Goal: Task Accomplishment & Management: Use online tool/utility

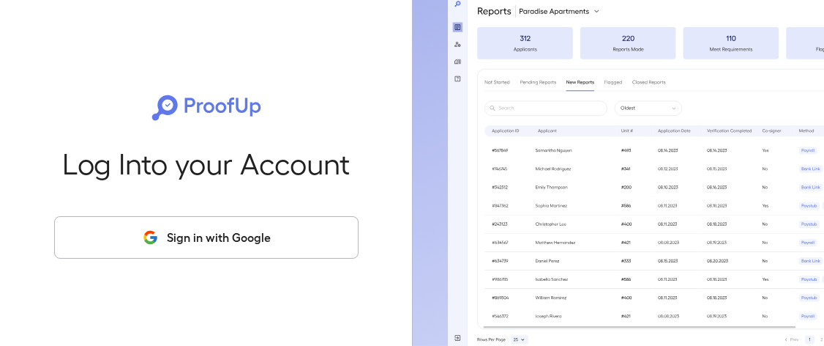
click at [255, 240] on button "Sign in with Google" at bounding box center [206, 237] width 305 height 42
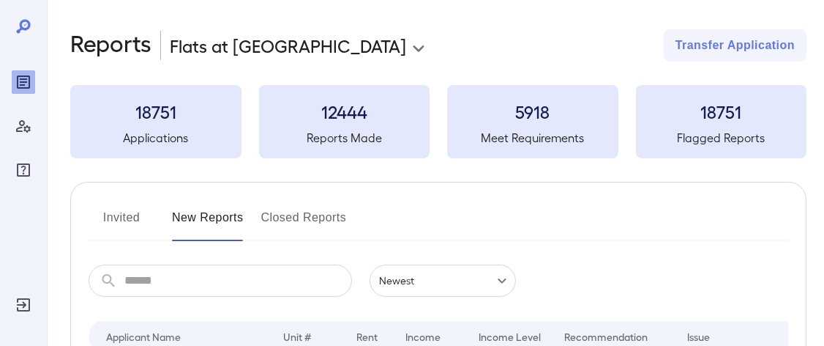
click at [93, 221] on button "Invited" at bounding box center [122, 223] width 66 height 35
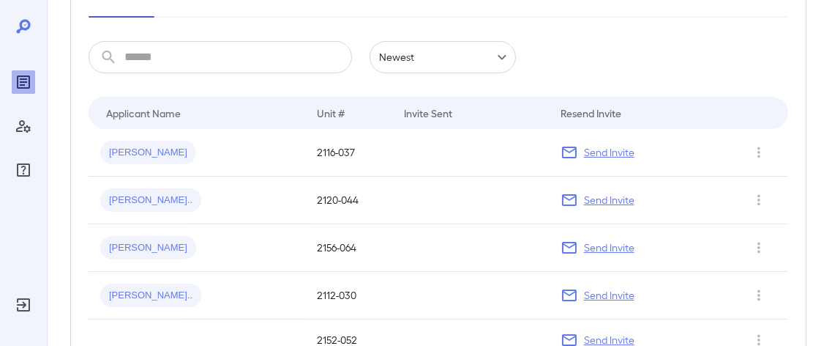
scroll to position [215, 0]
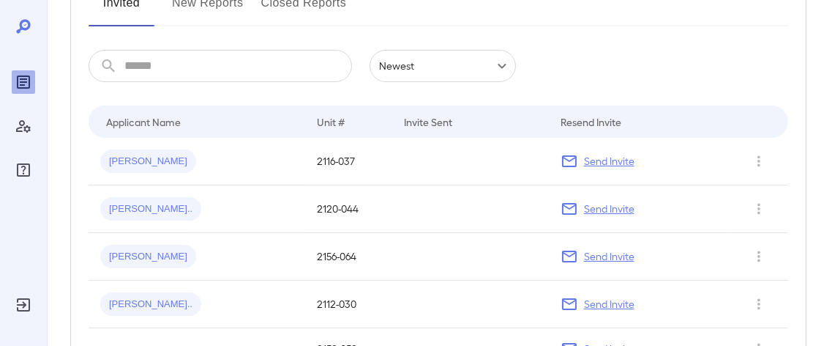
click at [658, 58] on div "​ ​ Newest ******" at bounding box center [439, 66] width 700 height 32
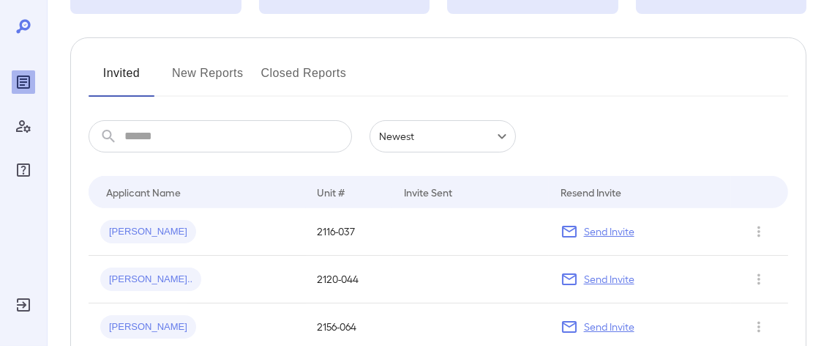
scroll to position [146, 0]
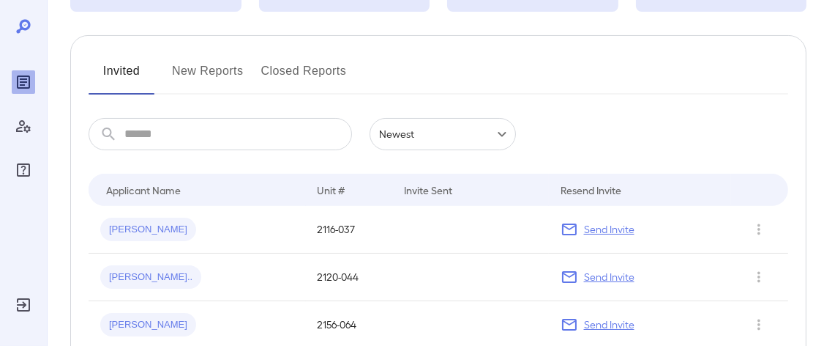
click at [191, 78] on button "New Reports" at bounding box center [208, 76] width 72 height 35
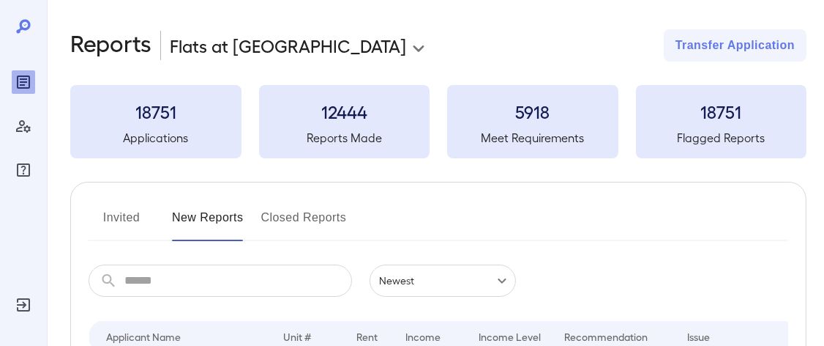
scroll to position [170, 0]
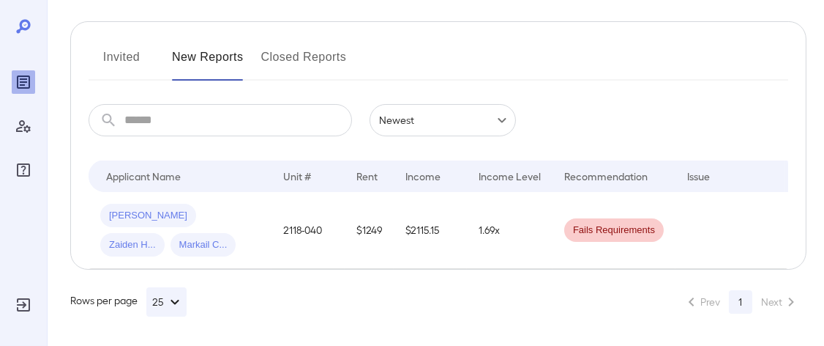
click at [136, 46] on button "Invited" at bounding box center [122, 62] width 66 height 35
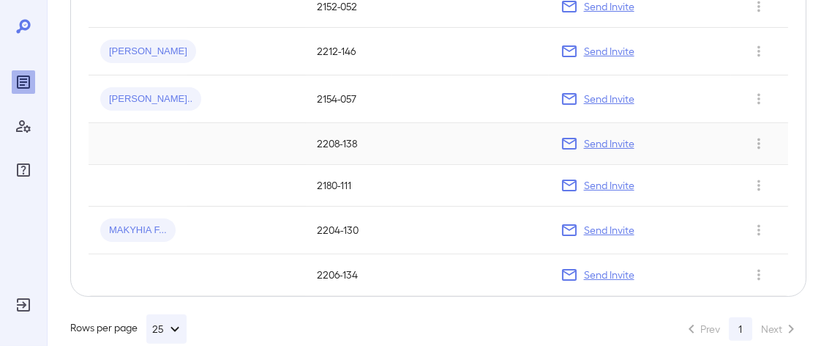
scroll to position [581, 0]
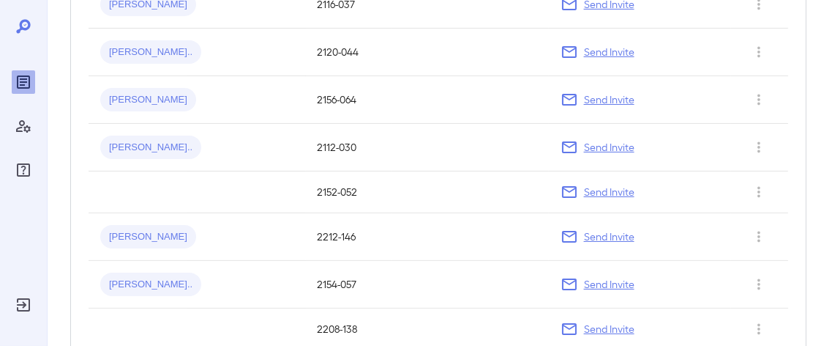
scroll to position [362, 0]
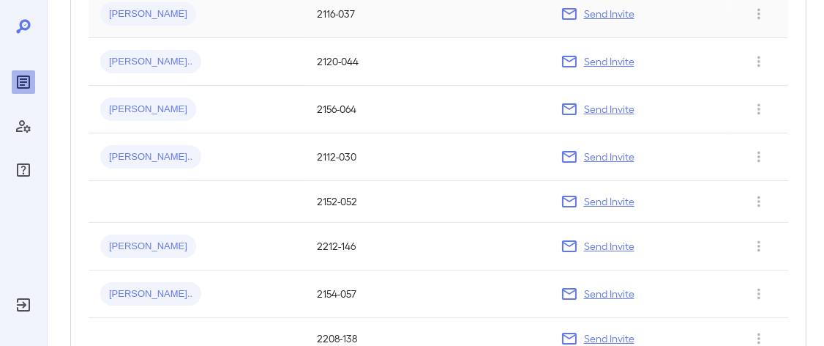
click at [245, 36] on td "[PERSON_NAME]" at bounding box center [197, 14] width 217 height 48
